Goal: Task Accomplishment & Management: Complete application form

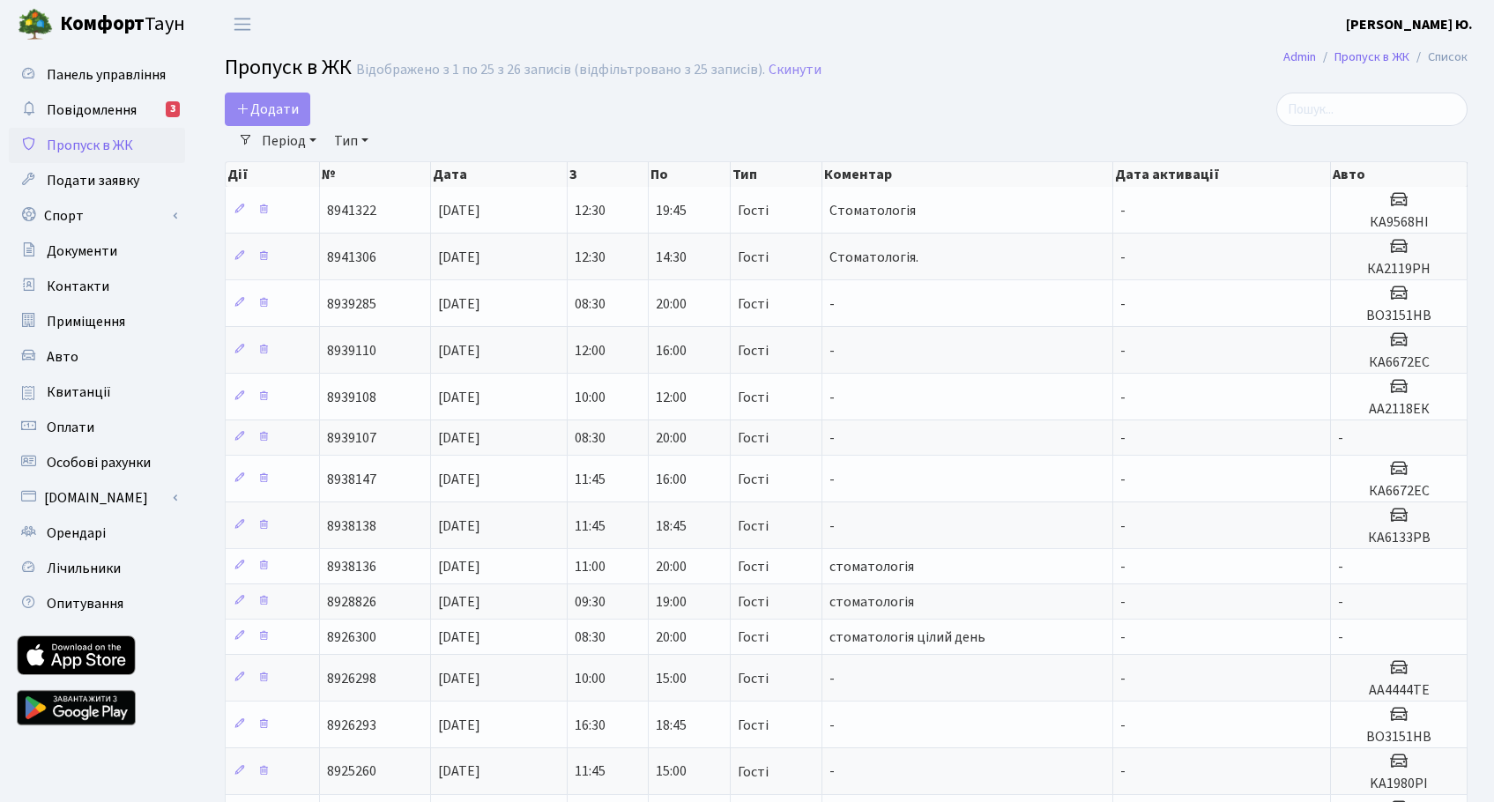
select select "25"
click at [277, 107] on span "Додати" at bounding box center [267, 109] width 63 height 19
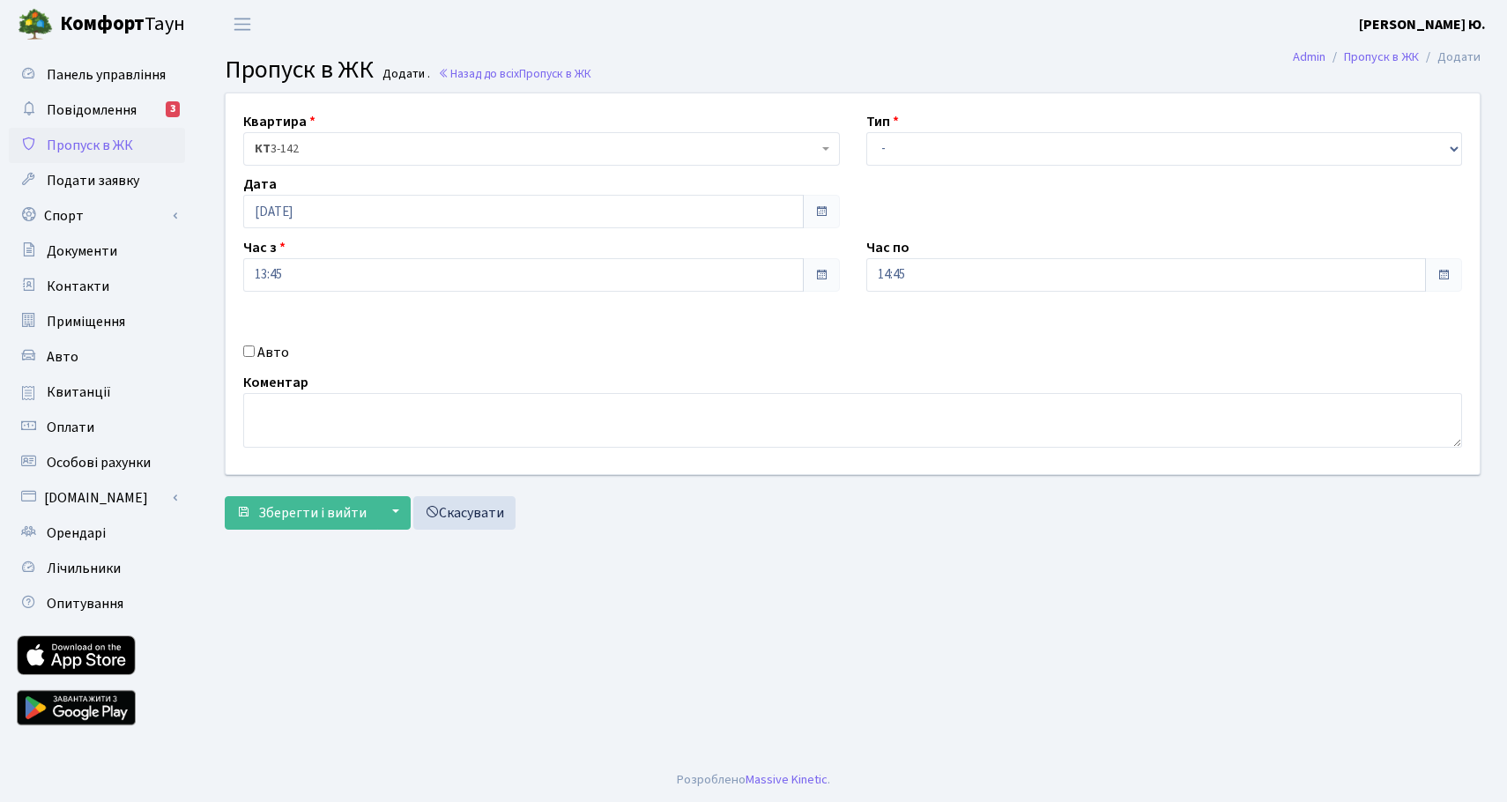
click at [250, 353] on input "Авто" at bounding box center [248, 351] width 11 height 11
checkbox input "true"
click at [897, 144] on select "- Доставка Таксі Гості Сервіс" at bounding box center [1164, 148] width 597 height 33
select select "3"
click at [866, 132] on select "- Доставка Таксі Гості Сервіс" at bounding box center [1164, 148] width 597 height 33
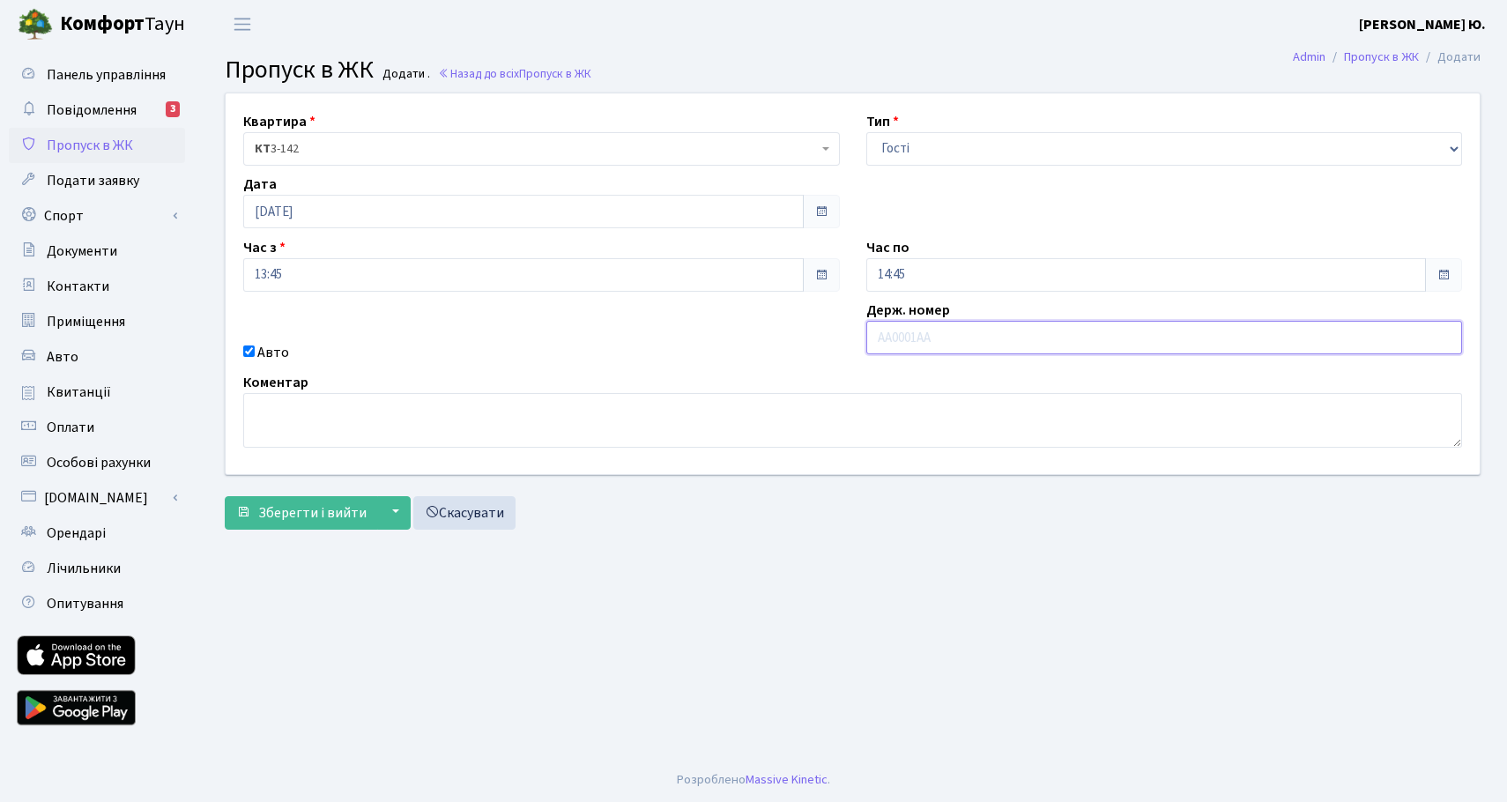
drag, startPoint x: 890, startPoint y: 338, endPoint x: 892, endPoint y: 329, distance: 9.9
click at [890, 335] on input "text" at bounding box center [1164, 337] width 597 height 33
type input "Ф"
type input "АА0455RE"
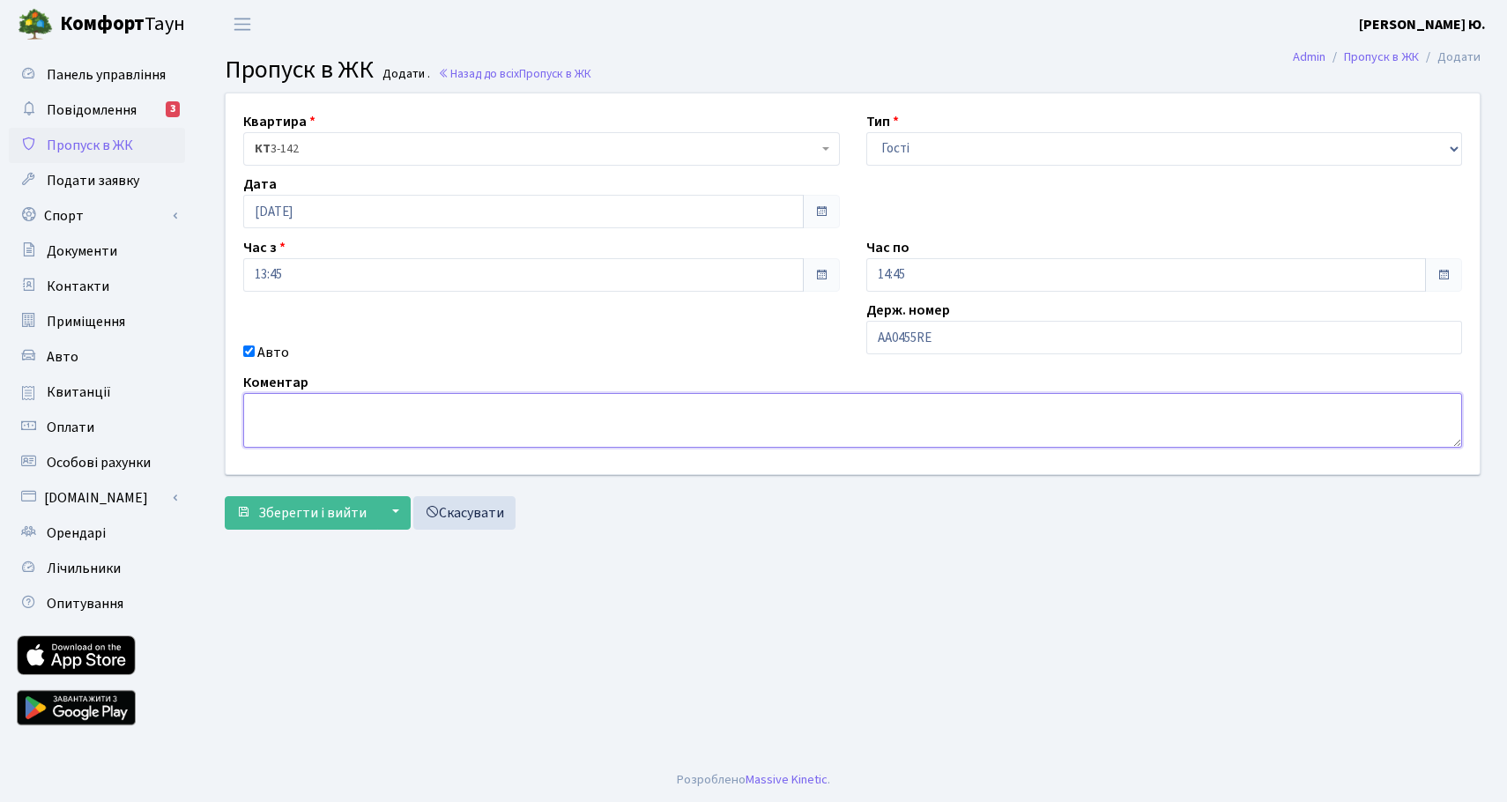
click at [453, 420] on textarea at bounding box center [852, 420] width 1219 height 55
click at [331, 412] on textarea "Cтоматологыя" at bounding box center [852, 420] width 1219 height 55
type textarea "Cтоматологія"
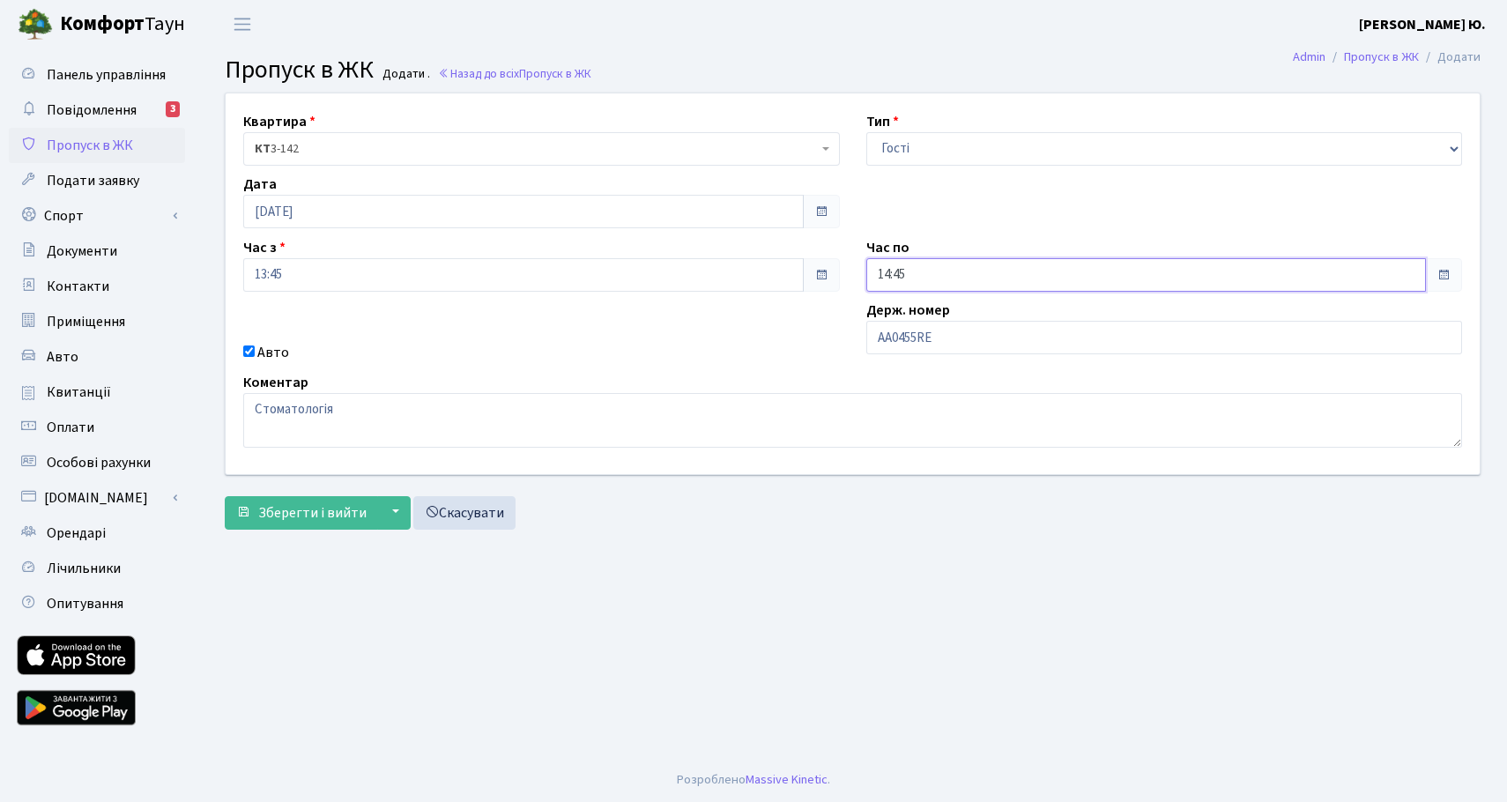
click at [961, 281] on input "14:45" at bounding box center [1146, 274] width 561 height 33
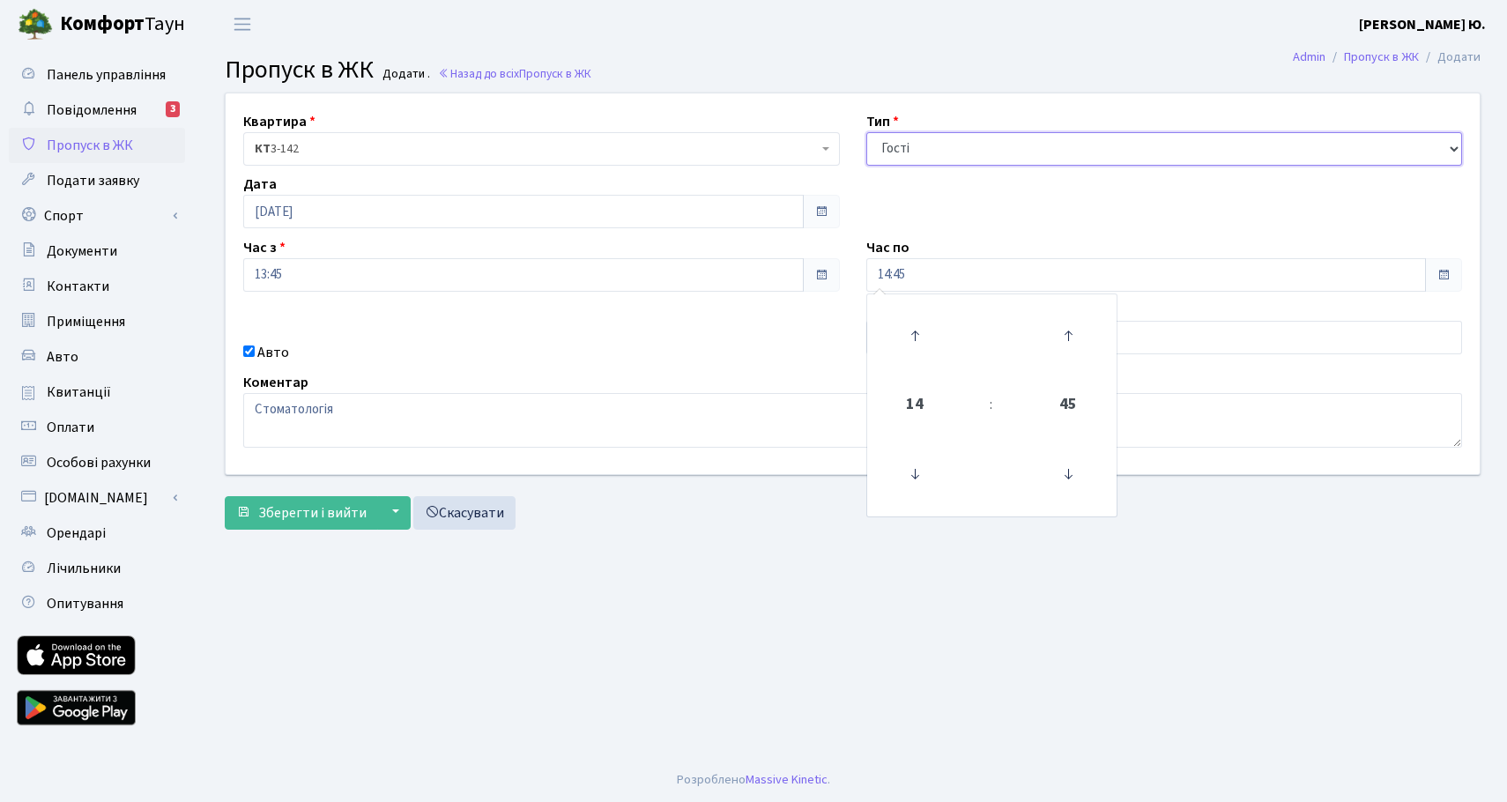
click at [929, 151] on select "- Доставка Таксі Гості Сервіс" at bounding box center [1164, 148] width 597 height 33
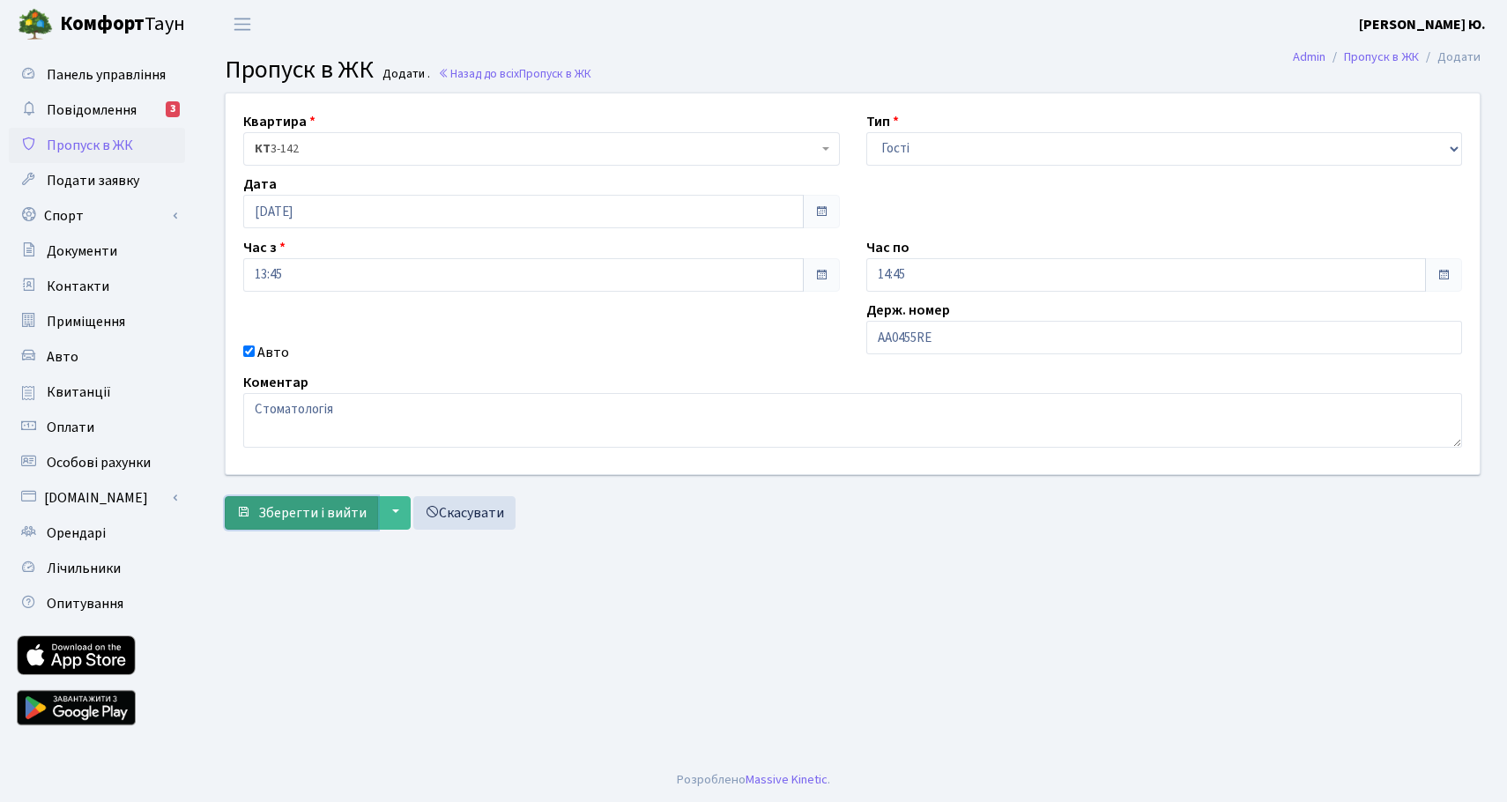
click at [325, 515] on span "Зберегти і вийти" at bounding box center [312, 512] width 108 height 19
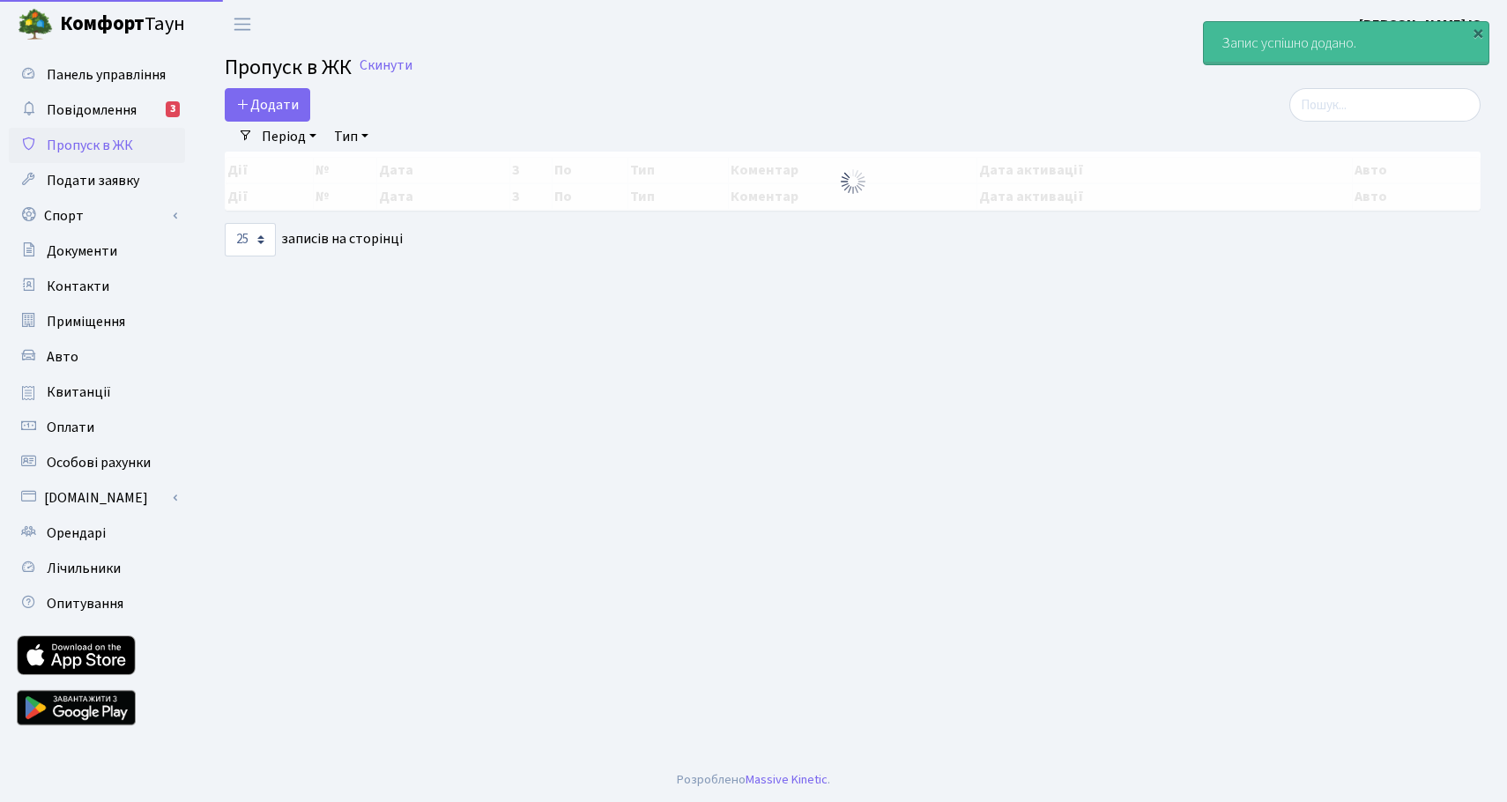
select select "25"
